Goal: Task Accomplishment & Management: Manage account settings

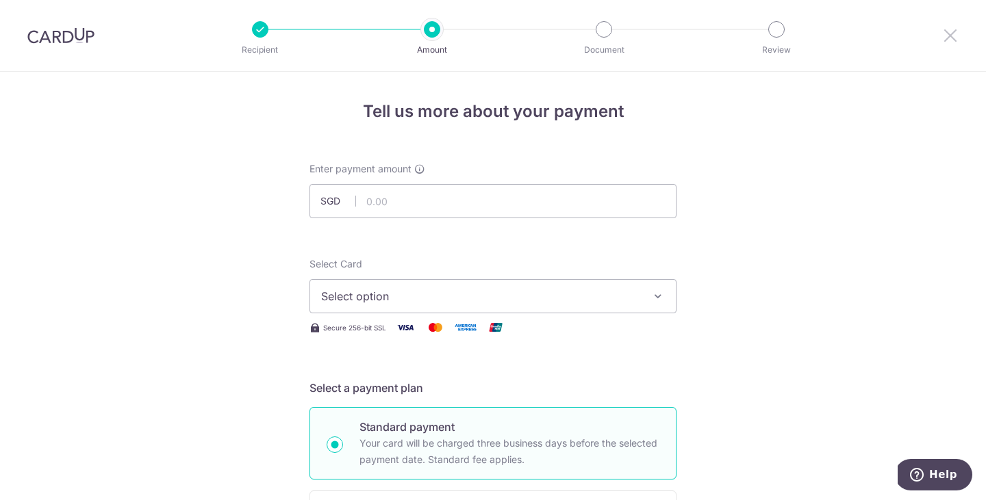
click at [946, 31] on icon at bounding box center [950, 35] width 16 height 17
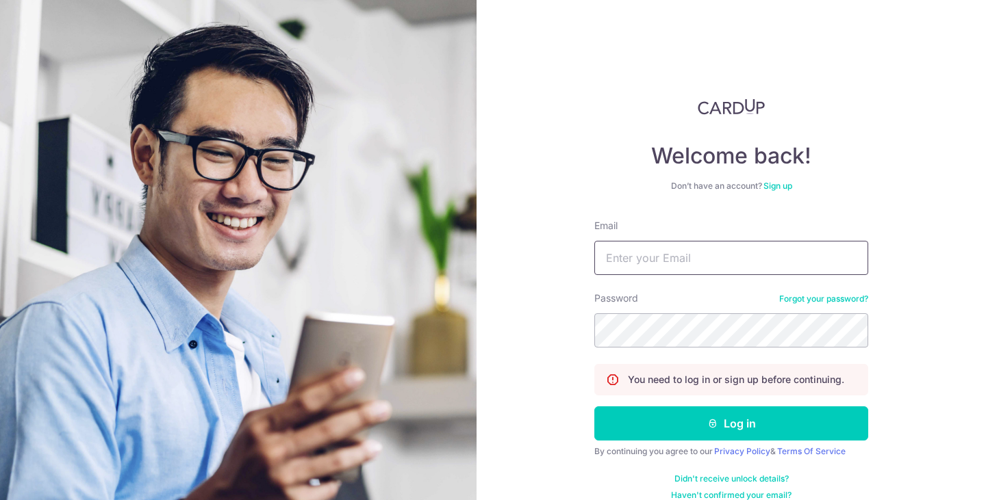
click at [689, 252] on input "Email" at bounding box center [731, 258] width 274 height 34
type input "boss@spirited.sg"
click at [594, 407] on button "Log in" at bounding box center [731, 424] width 274 height 34
